Goal: Book appointment/travel/reservation

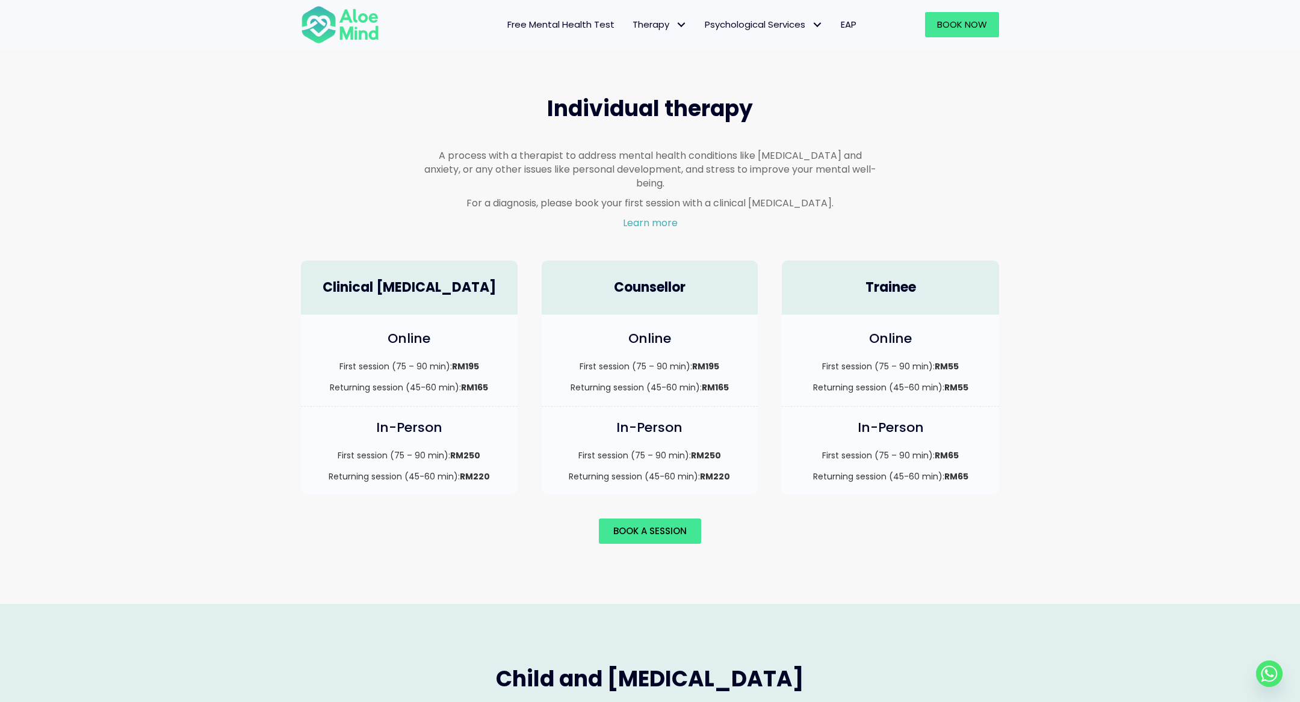
scroll to position [682, 0]
drag, startPoint x: 454, startPoint y: 353, endPoint x: 514, endPoint y: 353, distance: 59.6
click at [514, 353] on div "Online First session (75 – 90 min): RM195 Returning session (45-60 min): RM165" at bounding box center [409, 359] width 217 height 91
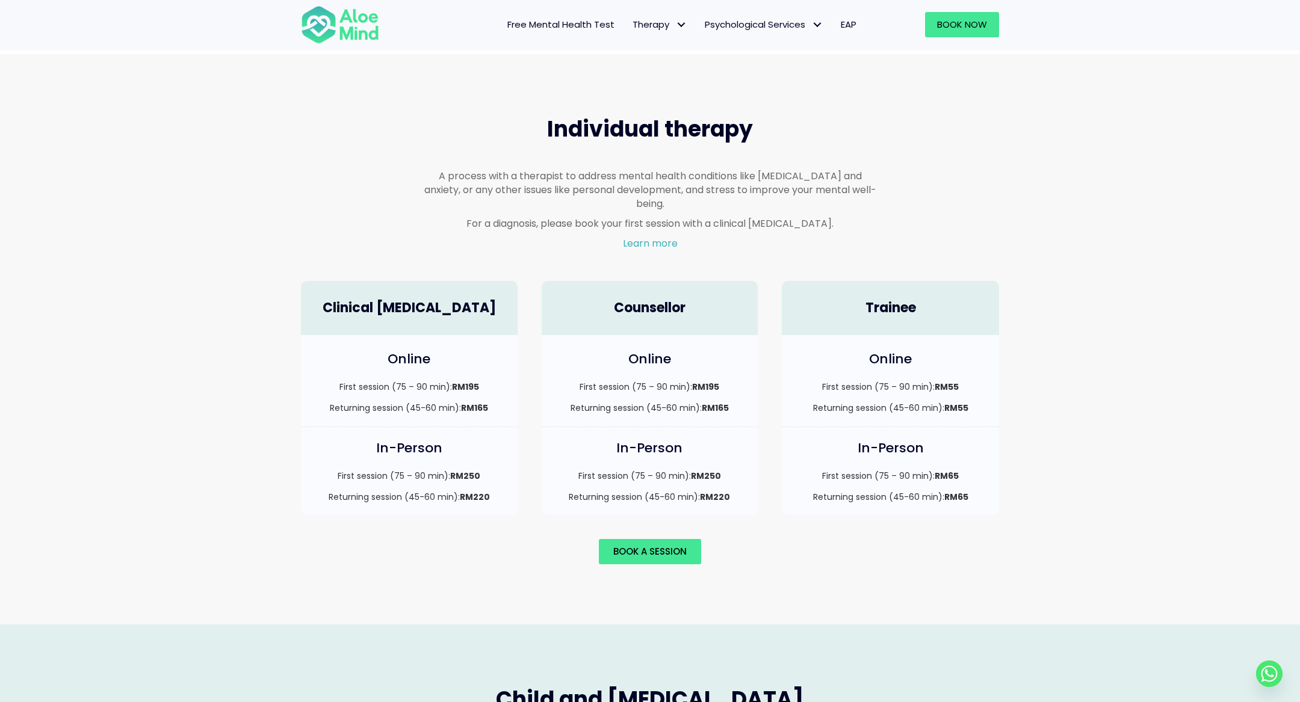
scroll to position [663, 0]
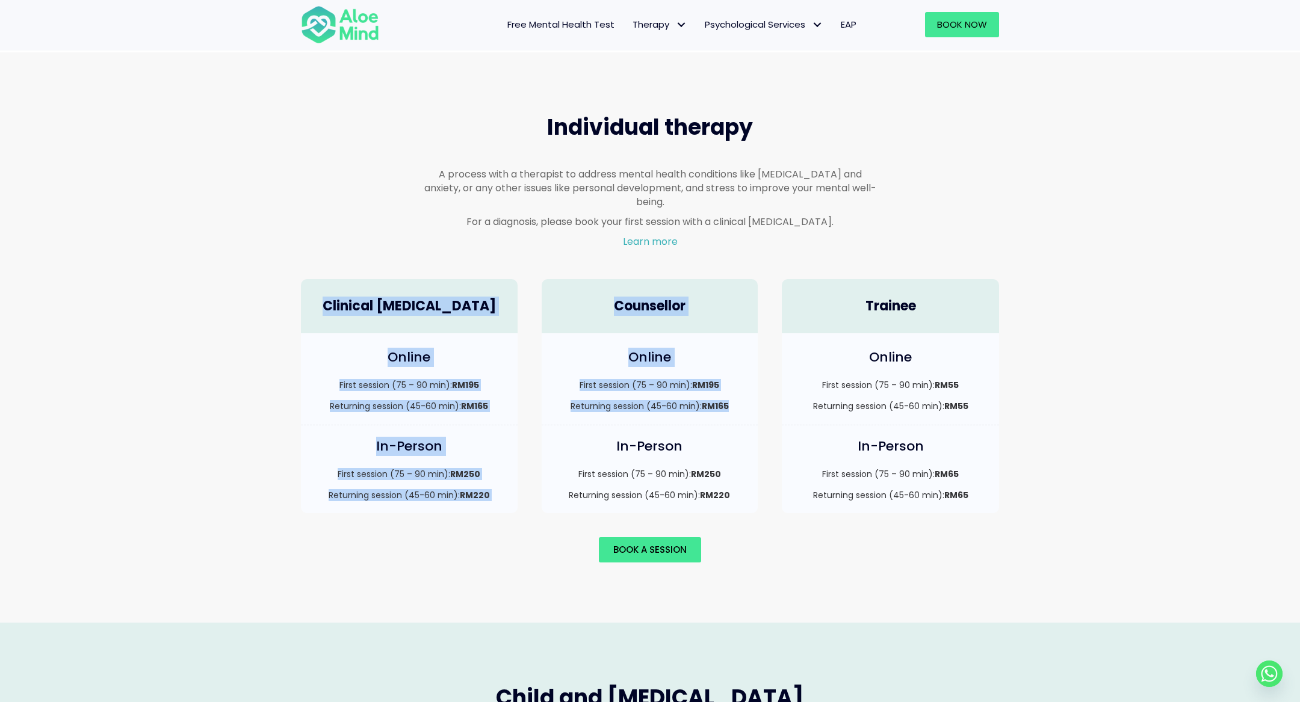
drag, startPoint x: 329, startPoint y: 234, endPoint x: 973, endPoint y: 464, distance: 683.7
click at [973, 464] on div "Individual therapy A process with a therapist to address mental health conditio…" at bounding box center [650, 337] width 722 height 474
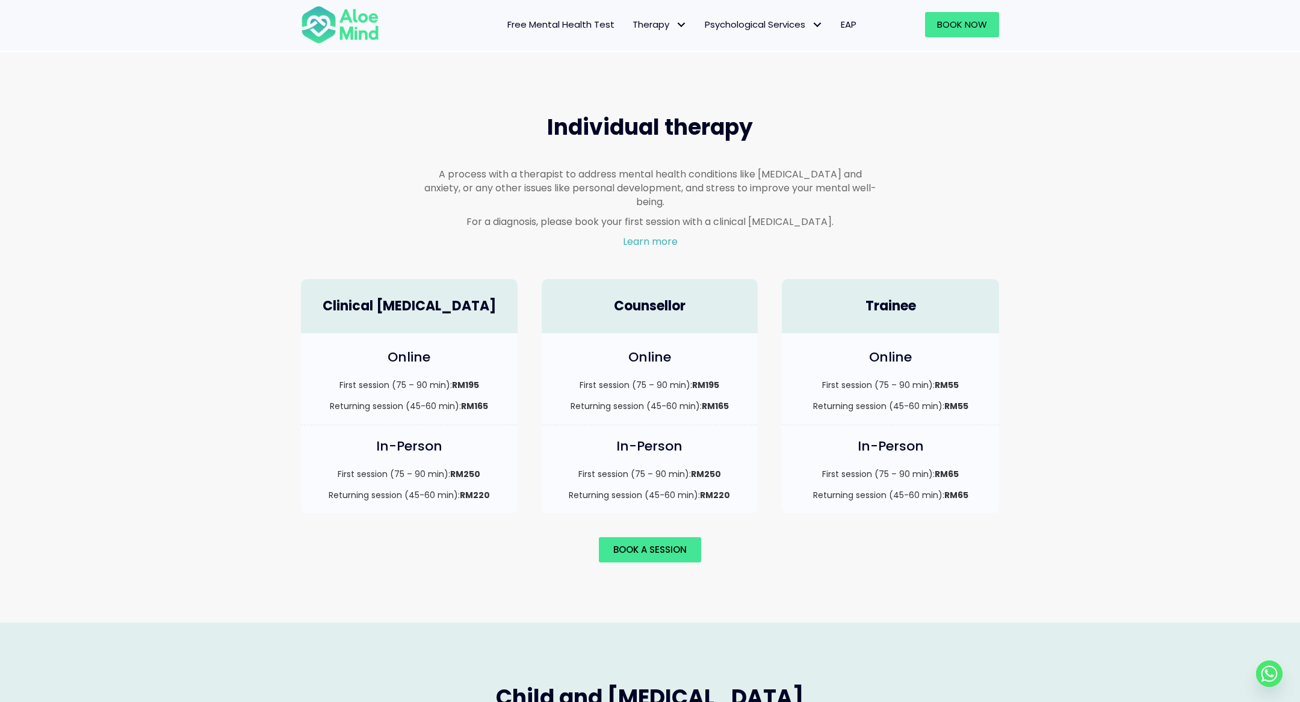
click at [980, 499] on div "In-Person First session (75 – 90 min): RM65 Returning session (45-60 min): RM65" at bounding box center [890, 475] width 241 height 100
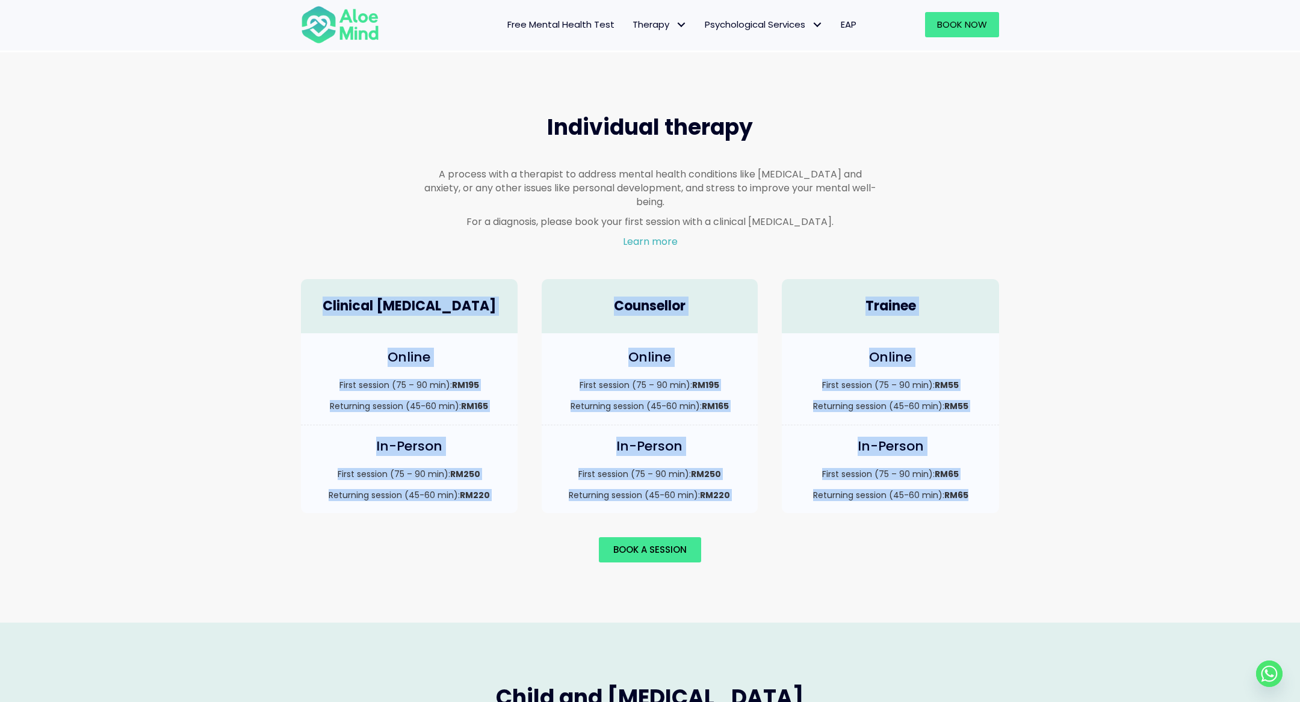
drag, startPoint x: 980, startPoint y: 499, endPoint x: 1025, endPoint y: 241, distance: 262.1
click at [1025, 241] on div "Individual therapy A process with a therapist to address mental health conditio…" at bounding box center [650, 337] width 1300 height 570
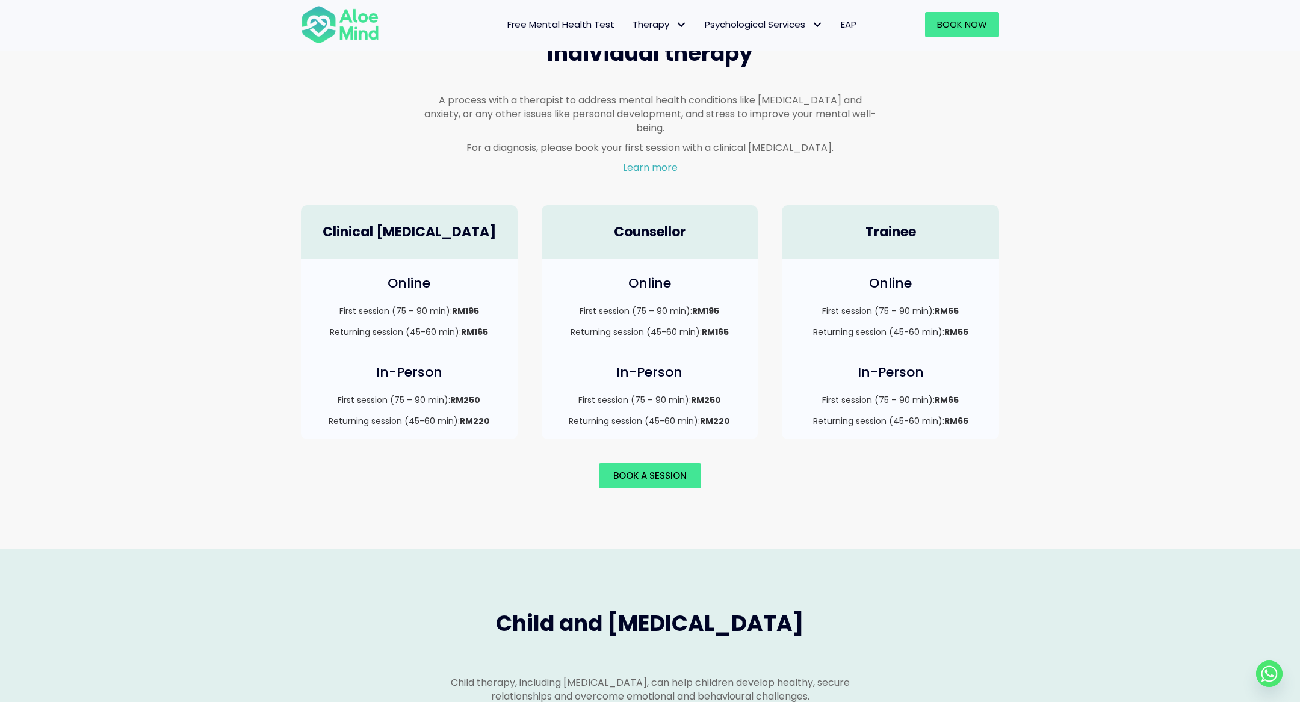
scroll to position [738, 0]
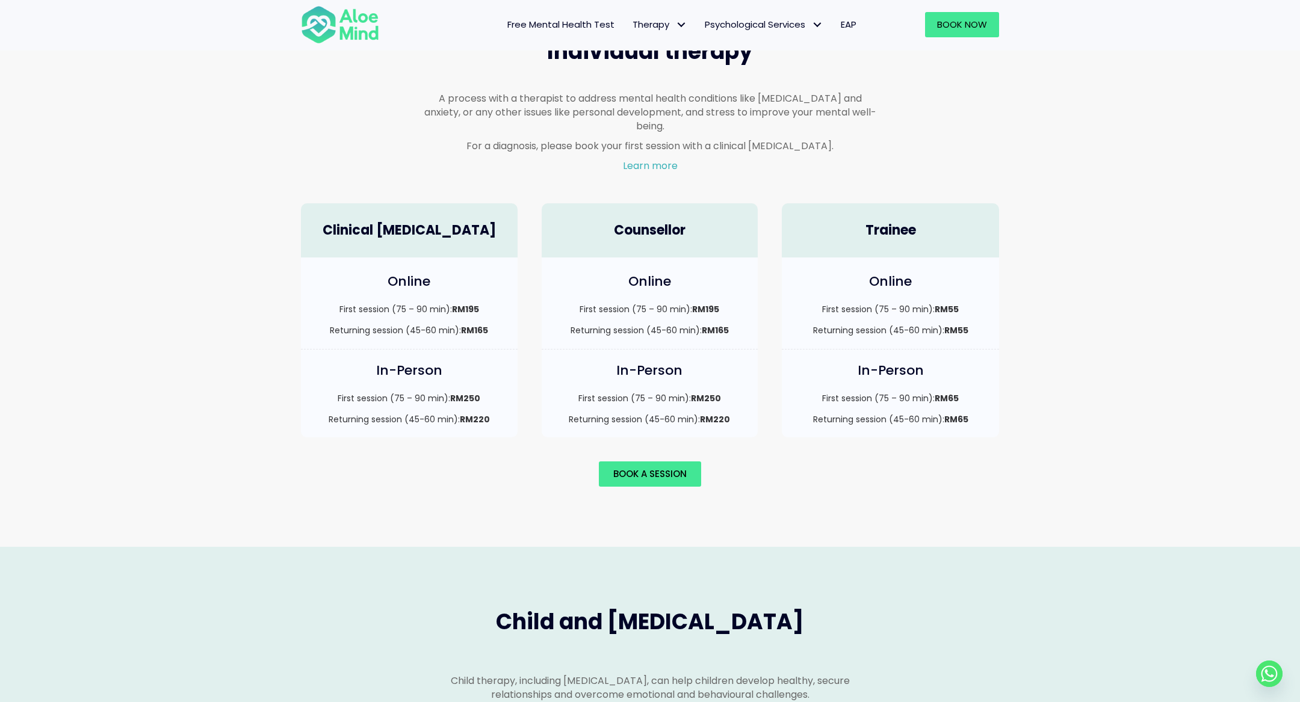
click at [699, 282] on div "Online First session (75 – 90 min): RM195 Returning session (45-60 min): RM165" at bounding box center [650, 303] width 217 height 91
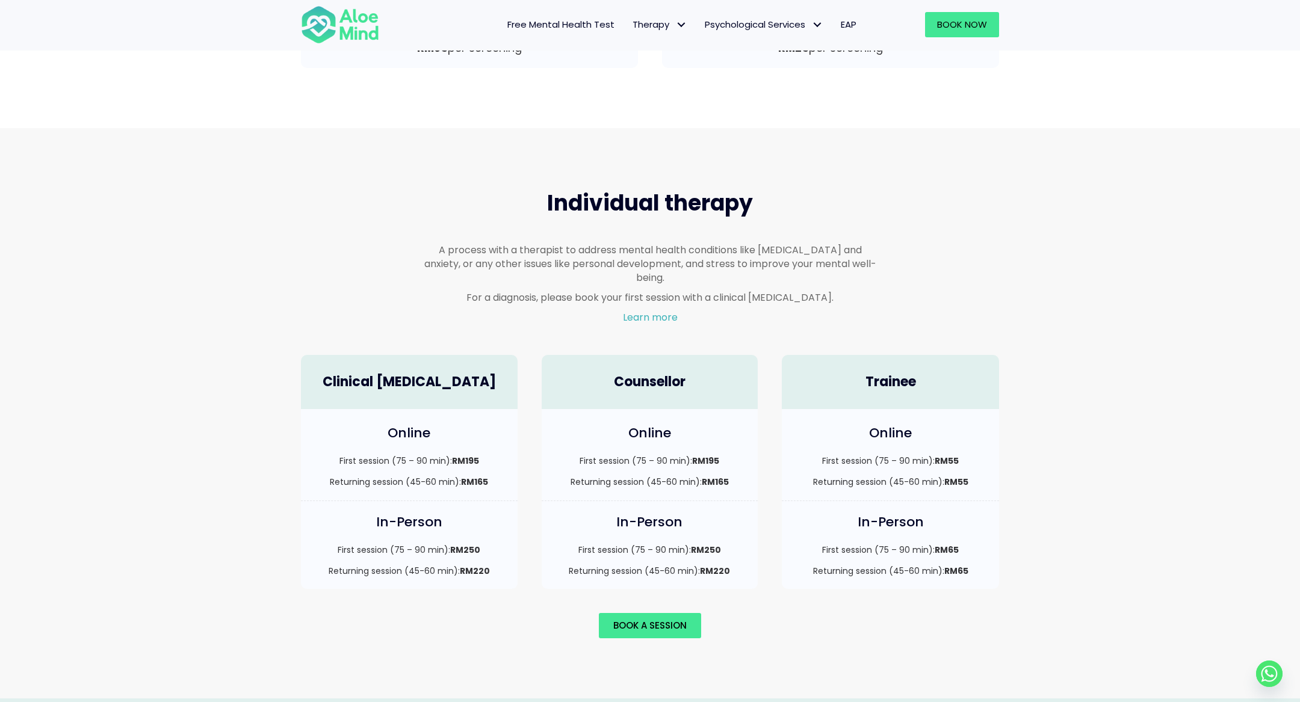
scroll to position [580, 0]
